Goal: Information Seeking & Learning: Learn about a topic

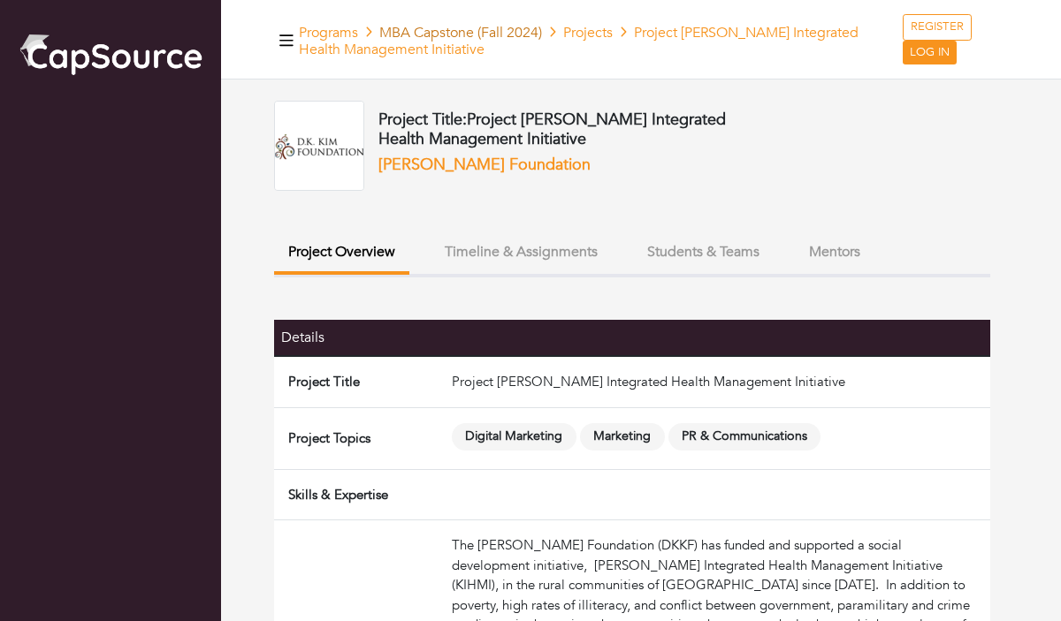
click at [457, 26] on link "MBA Capstone (Fall 2024)" at bounding box center [460, 32] width 163 height 19
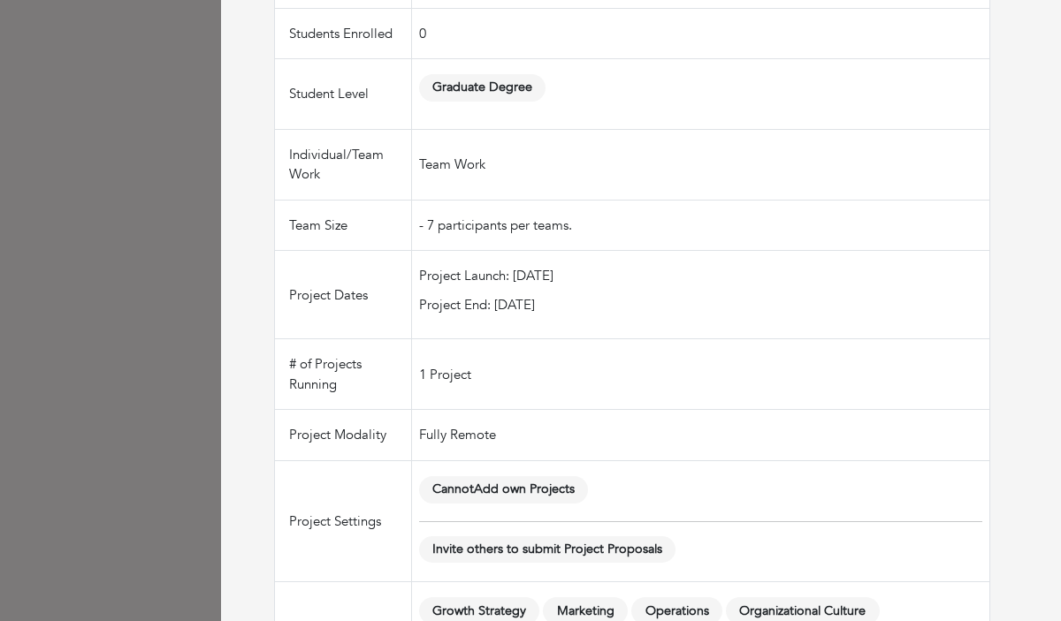
scroll to position [925, 0]
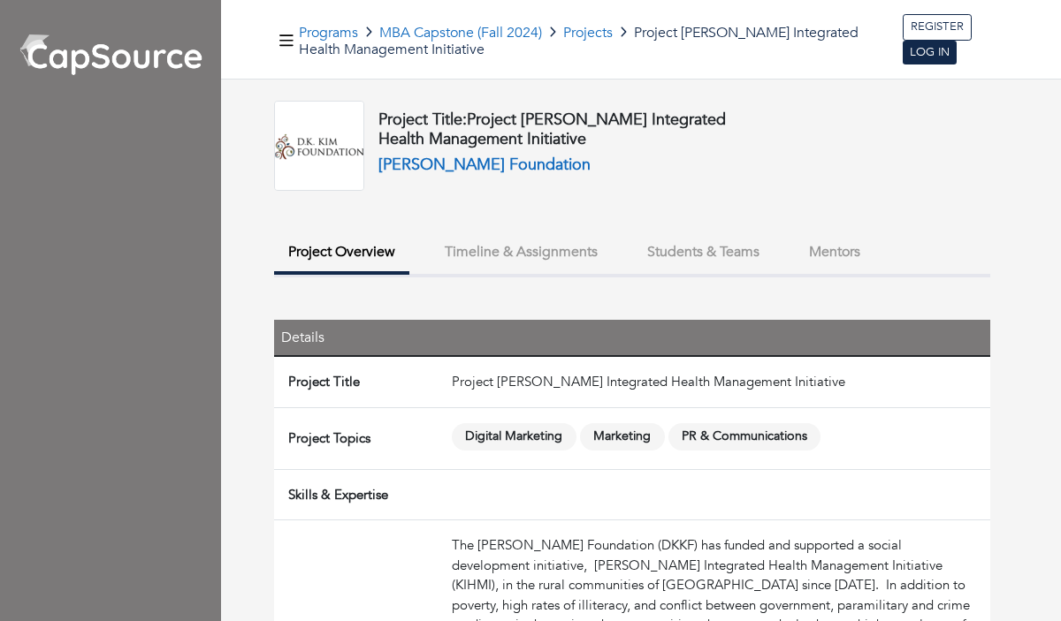
click at [699, 259] on button "Students & Teams" at bounding box center [703, 252] width 141 height 38
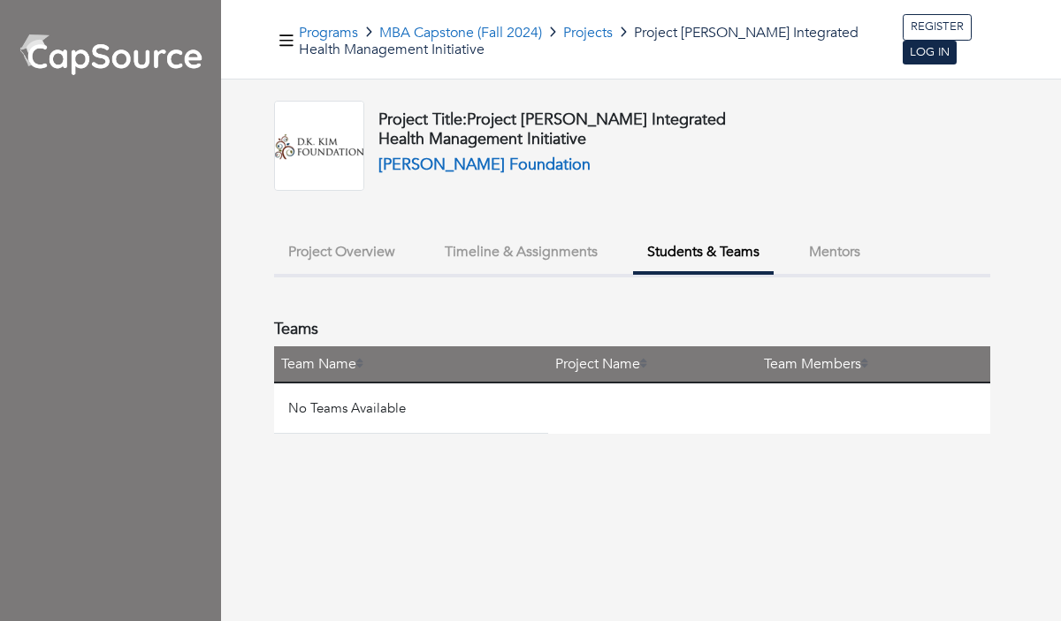
click at [829, 228] on div "Project Title: Project [PERSON_NAME] Integrated Health Management Initiative [P…" at bounding box center [632, 267] width 716 height 333
